Goal: Information Seeking & Learning: Learn about a topic

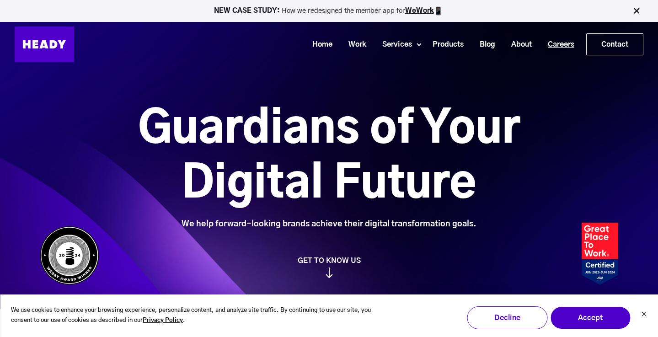
click at [560, 43] on link "Careers" at bounding box center [558, 44] width 43 height 17
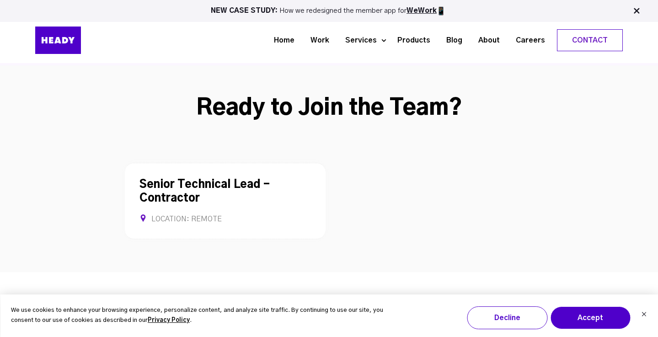
scroll to position [2346, 0]
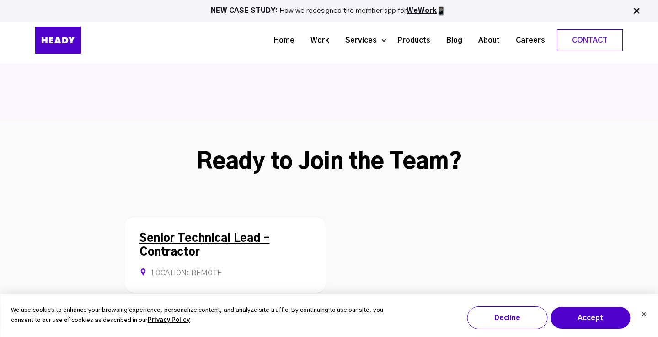
click at [231, 233] on link "Senior Technical Lead - Contractor" at bounding box center [205, 245] width 130 height 25
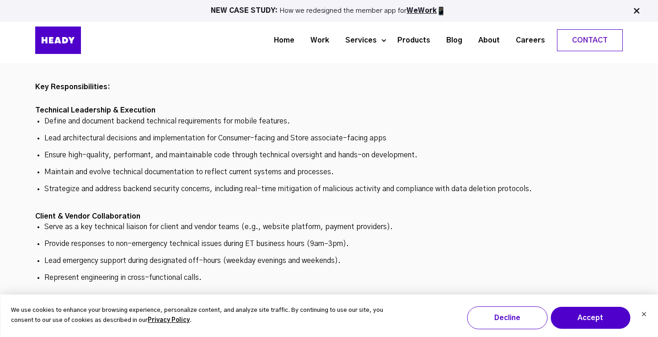
scroll to position [2645, 0]
